Goal: Task Accomplishment & Management: Manage account settings

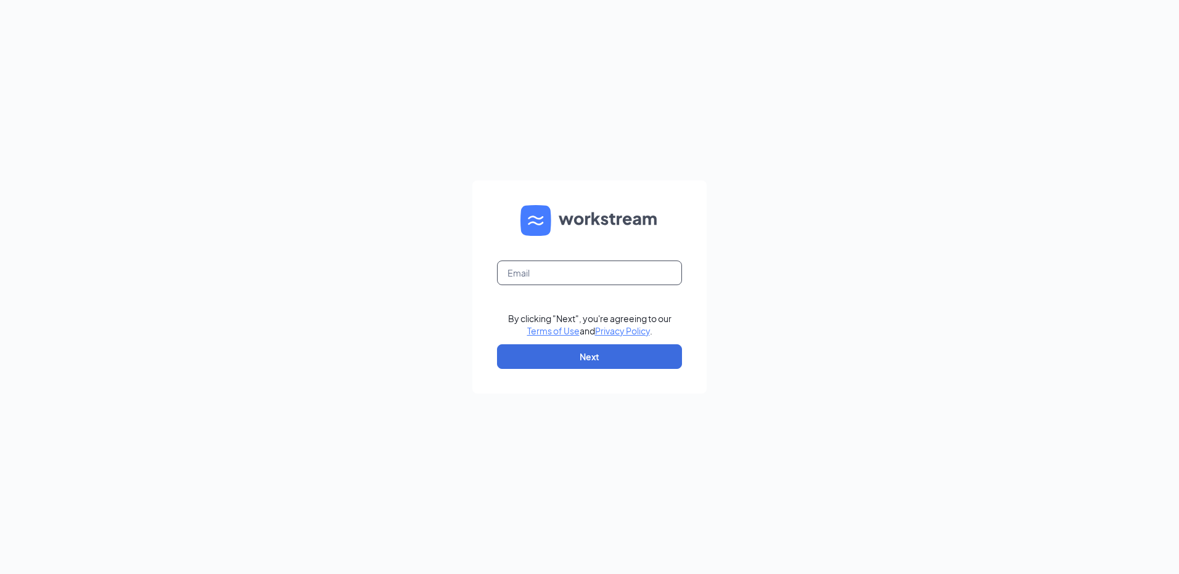
click at [528, 275] on input "text" at bounding box center [589, 273] width 185 height 25
type input "[EMAIL_ADDRESS][DOMAIN_NAME]"
click at [579, 350] on button "Next" at bounding box center [589, 357] width 185 height 25
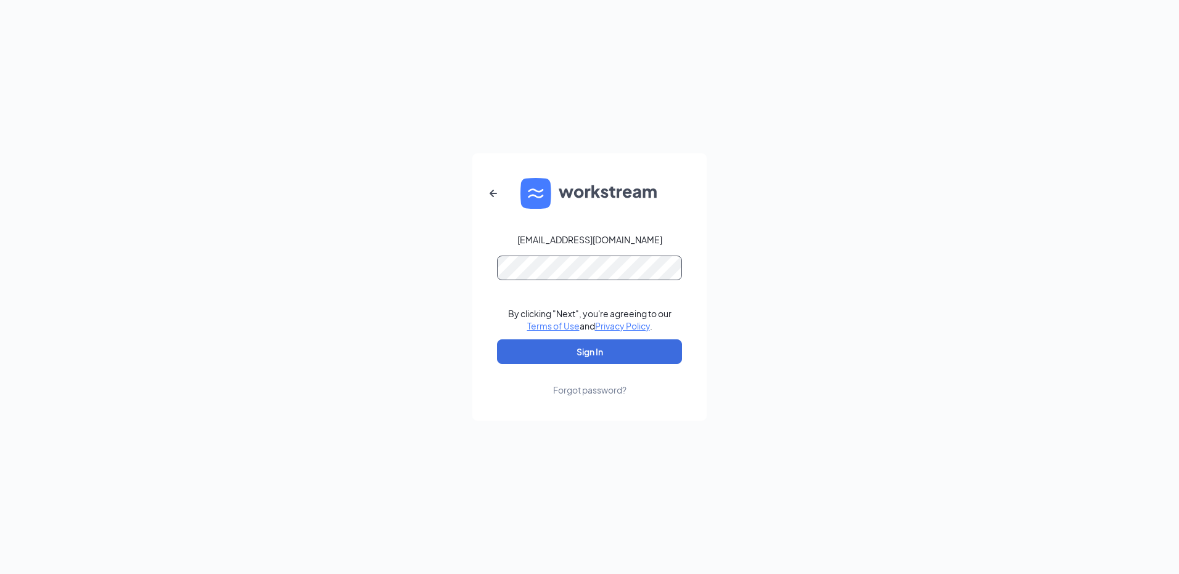
click at [497, 340] on button "Sign In" at bounding box center [589, 352] width 185 height 25
click at [594, 358] on button "Sign In" at bounding box center [589, 352] width 185 height 25
click at [601, 283] on div "Credential mismatches." at bounding box center [589, 275] width 185 height 39
click at [390, 264] on div "[EMAIL_ADDRESS][DOMAIN_NAME] Credential mismatches. By clicking "Next", you're …" at bounding box center [589, 287] width 1179 height 574
click at [497, 340] on button "Sign In" at bounding box center [589, 352] width 185 height 25
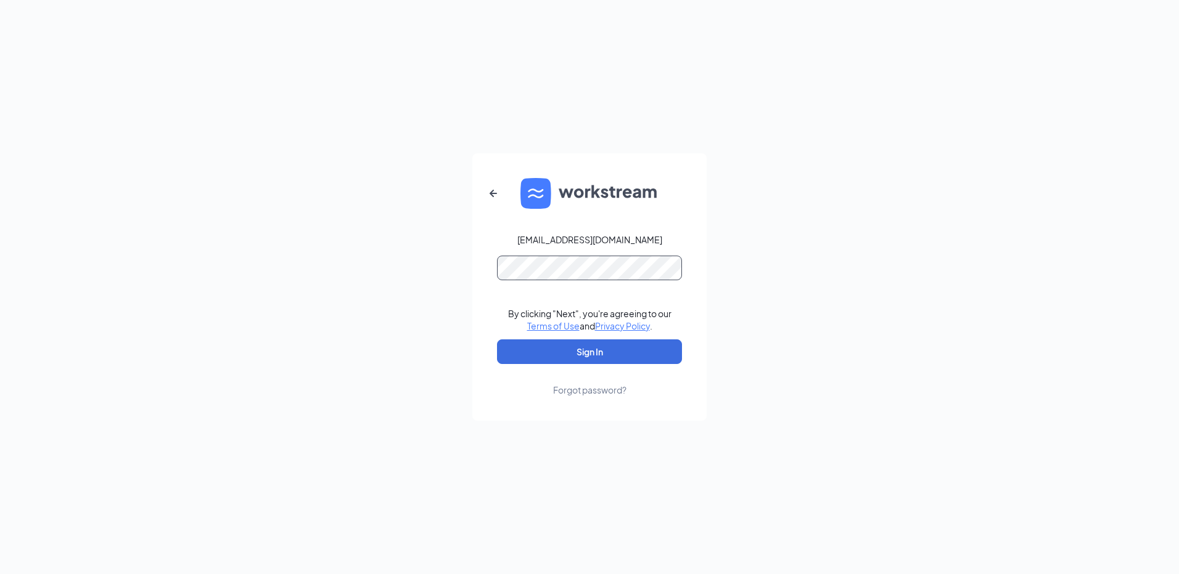
click at [497, 340] on button "Sign In" at bounding box center [589, 352] width 185 height 25
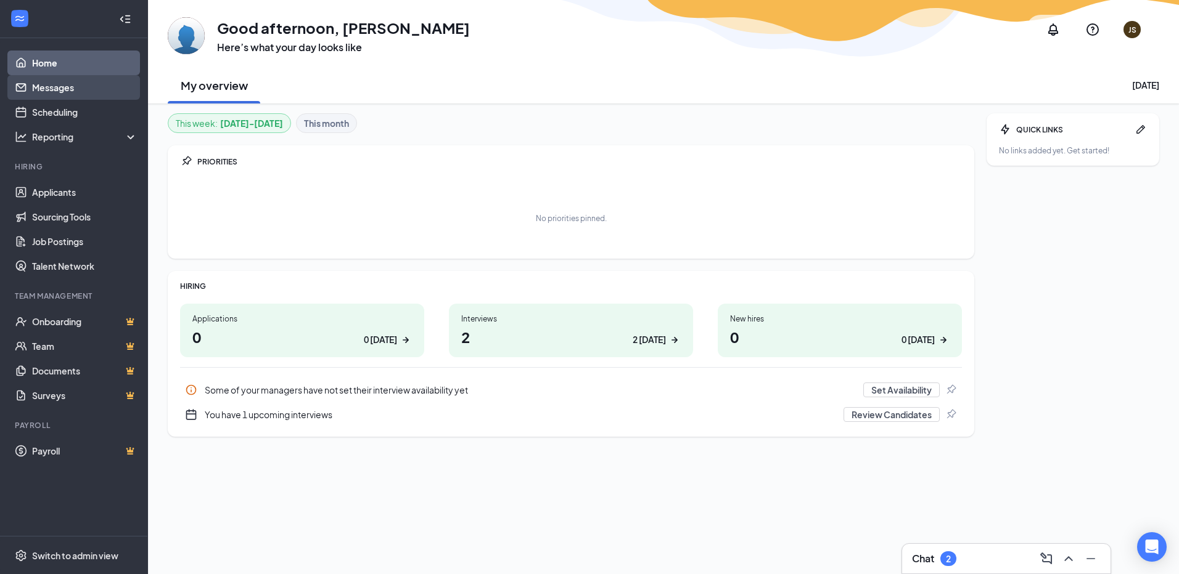
click at [62, 80] on link "Messages" at bounding box center [84, 87] width 105 height 25
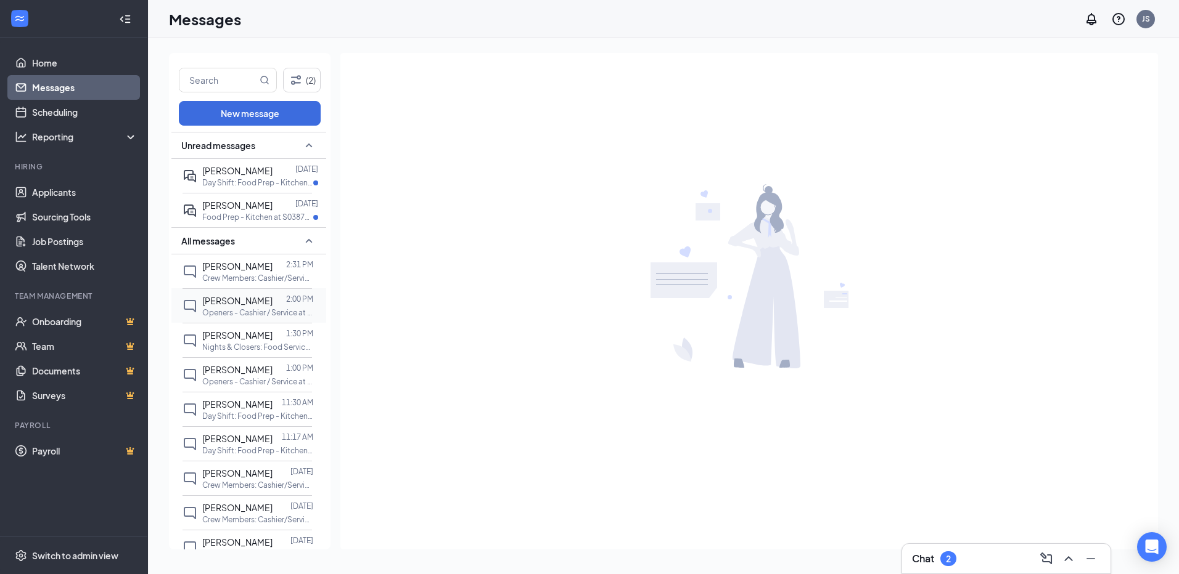
click at [221, 308] on p "Openers - Cashier / Service at S038762 - Burbank, OH" at bounding box center [257, 313] width 111 height 10
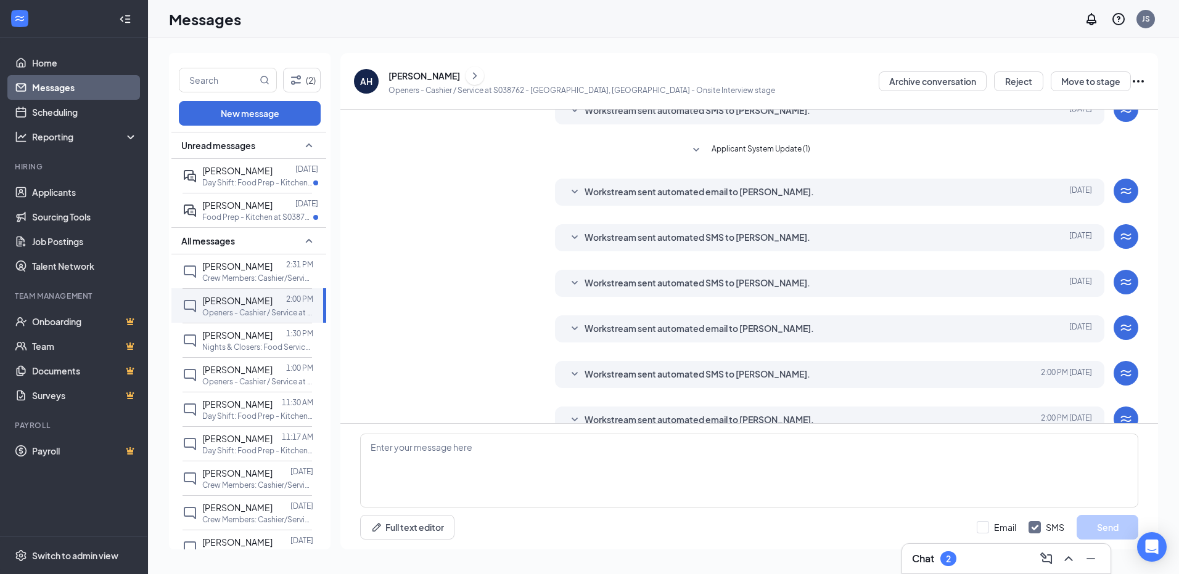
scroll to position [162, 0]
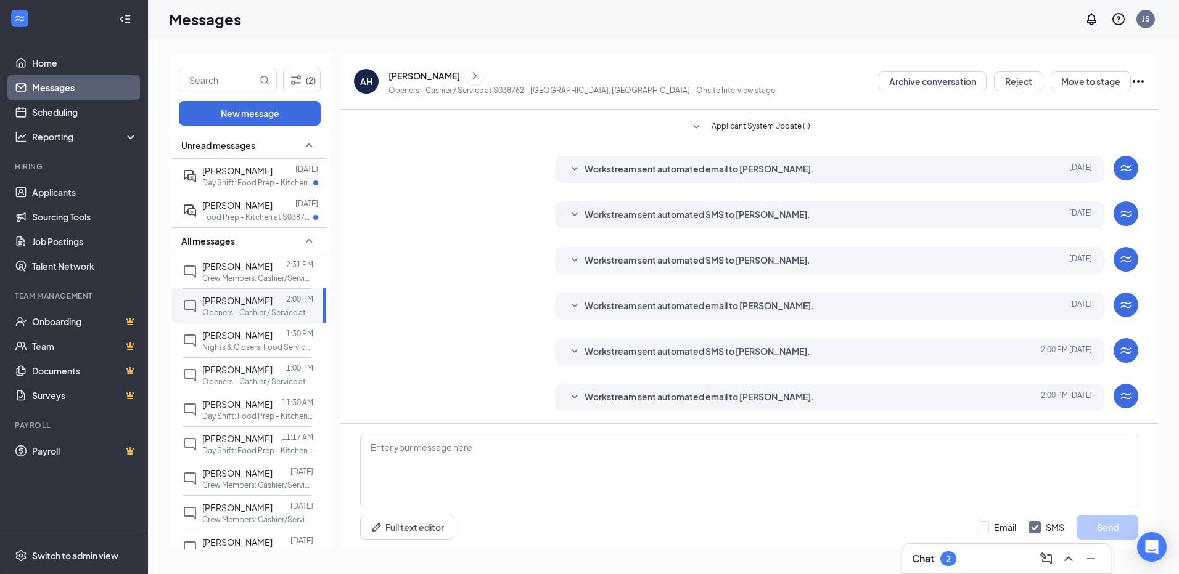
click at [422, 77] on div "Alexis Harrington" at bounding box center [424, 76] width 72 height 12
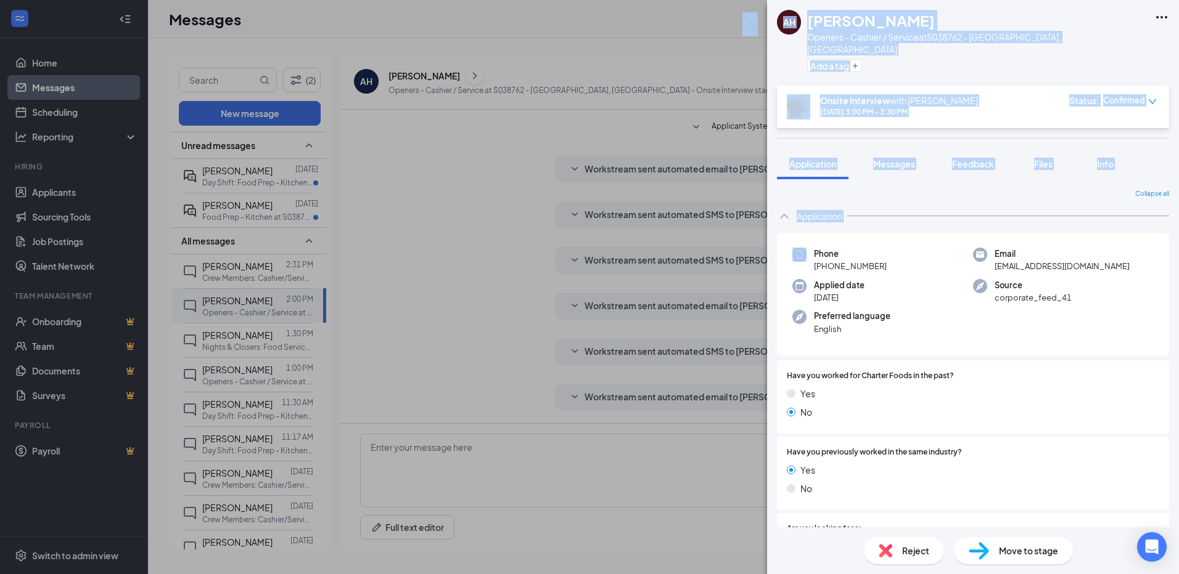
scroll to position [429, 0]
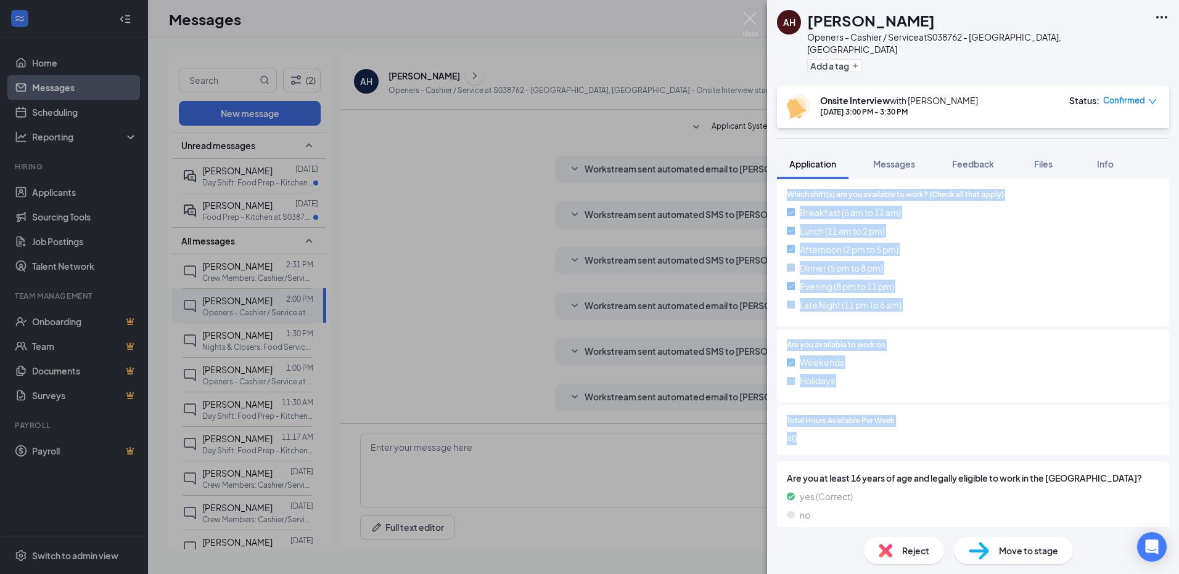
drag, startPoint x: 815, startPoint y: 244, endPoint x: 925, endPoint y: 429, distance: 215.0
click at [925, 429] on div "Phone +1 (440) 433-5679 Email carterlexi319@gmail.com Applied date Sep 13 Sourc…" at bounding box center [973, 173] width 392 height 736
drag, startPoint x: 925, startPoint y: 429, endPoint x: 861, endPoint y: 410, distance: 66.9
click at [465, 335] on div "AH Alexis Harrington Openers - Cashier / Service at S038762 - Burbank, OH Add a…" at bounding box center [589, 287] width 1179 height 574
